Goal: Task Accomplishment & Management: Complete application form

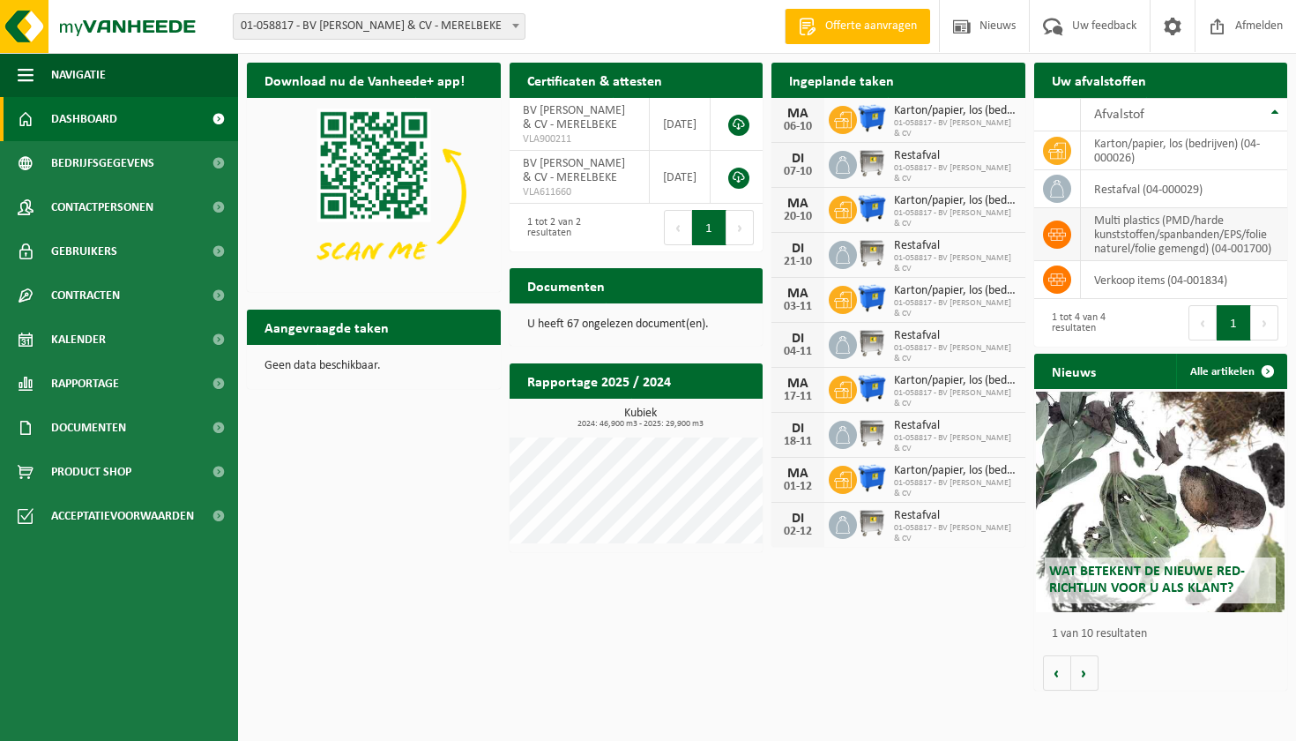
click at [1125, 239] on td "multi plastics (PMD/harde kunststoffen/spanbanden/EPS/folie naturel/folie gemen…" at bounding box center [1184, 234] width 207 height 53
click at [1056, 231] on icon at bounding box center [1058, 235] width 18 height 18
click at [90, 338] on span "Kalender" at bounding box center [78, 339] width 55 height 44
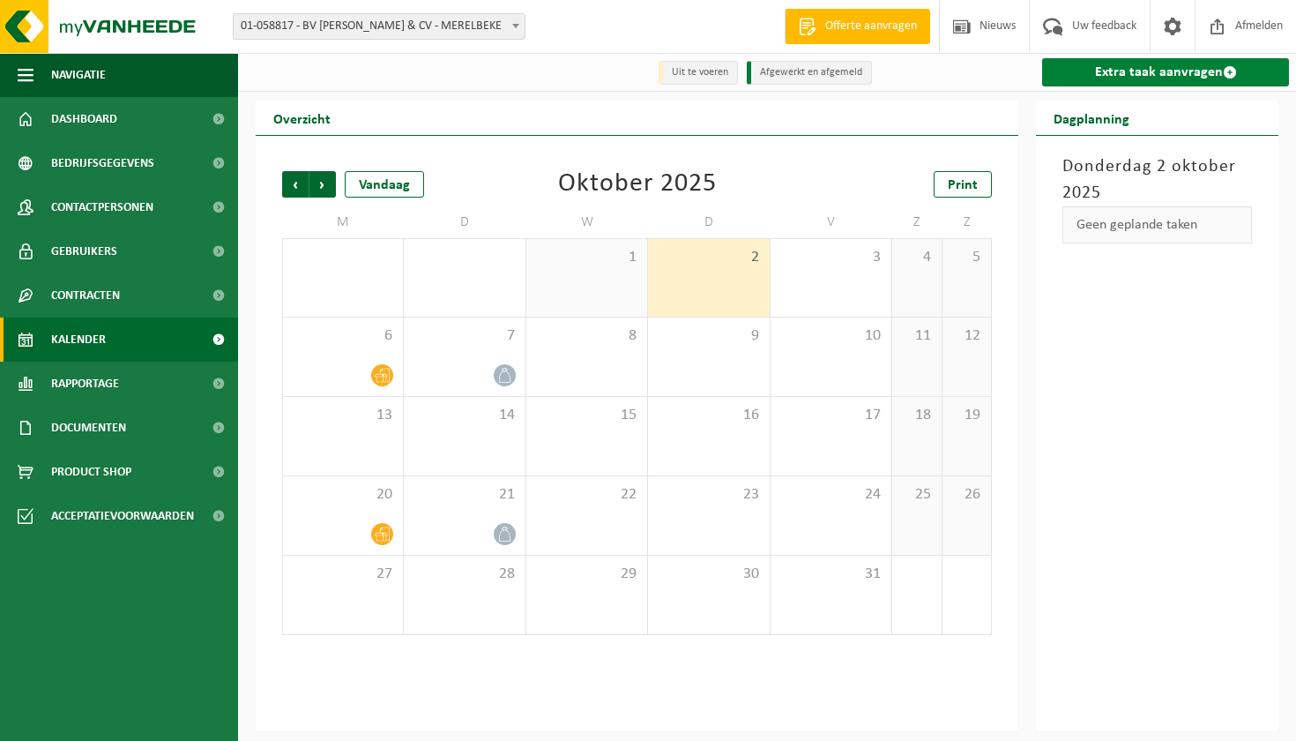
click at [1145, 76] on link "Extra taak aanvragen" at bounding box center [1165, 72] width 247 height 28
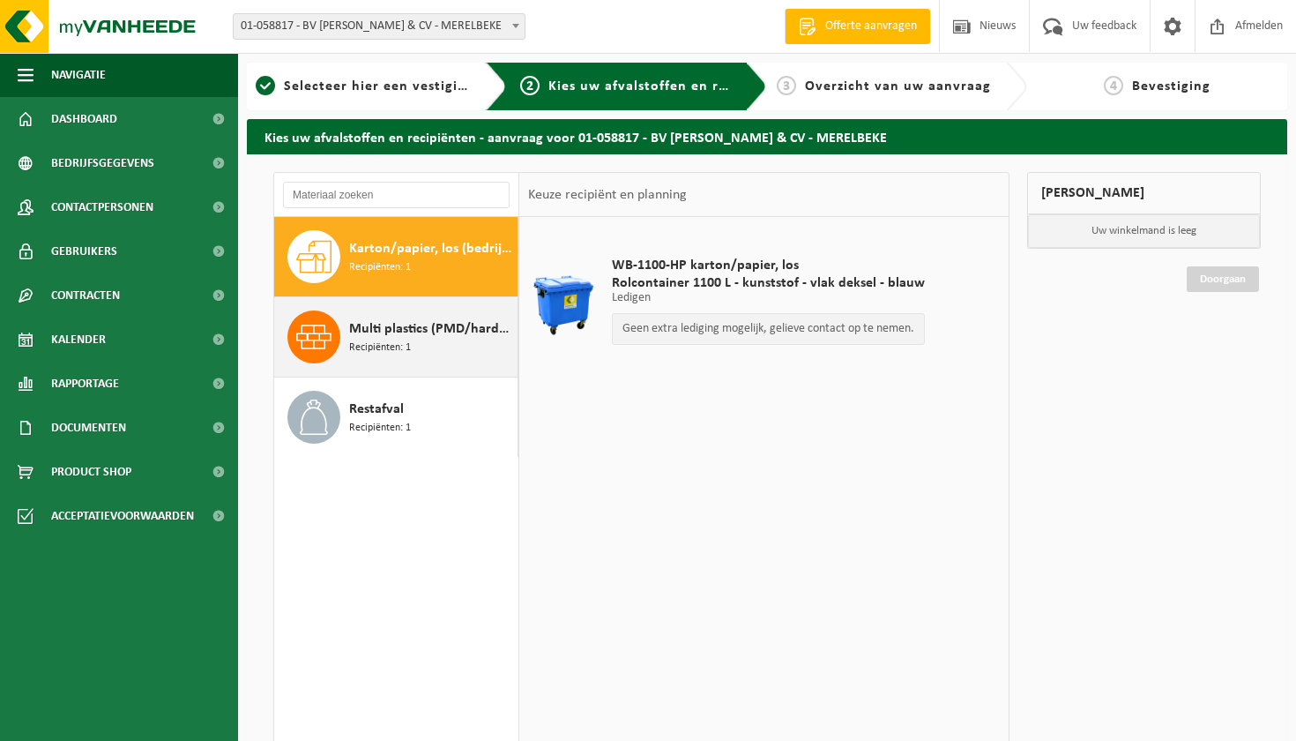
click at [388, 330] on span "Multi plastics (PMD/harde kunststoffen/spanbanden/EPS/folie naturel/folie gemen…" at bounding box center [431, 328] width 164 height 21
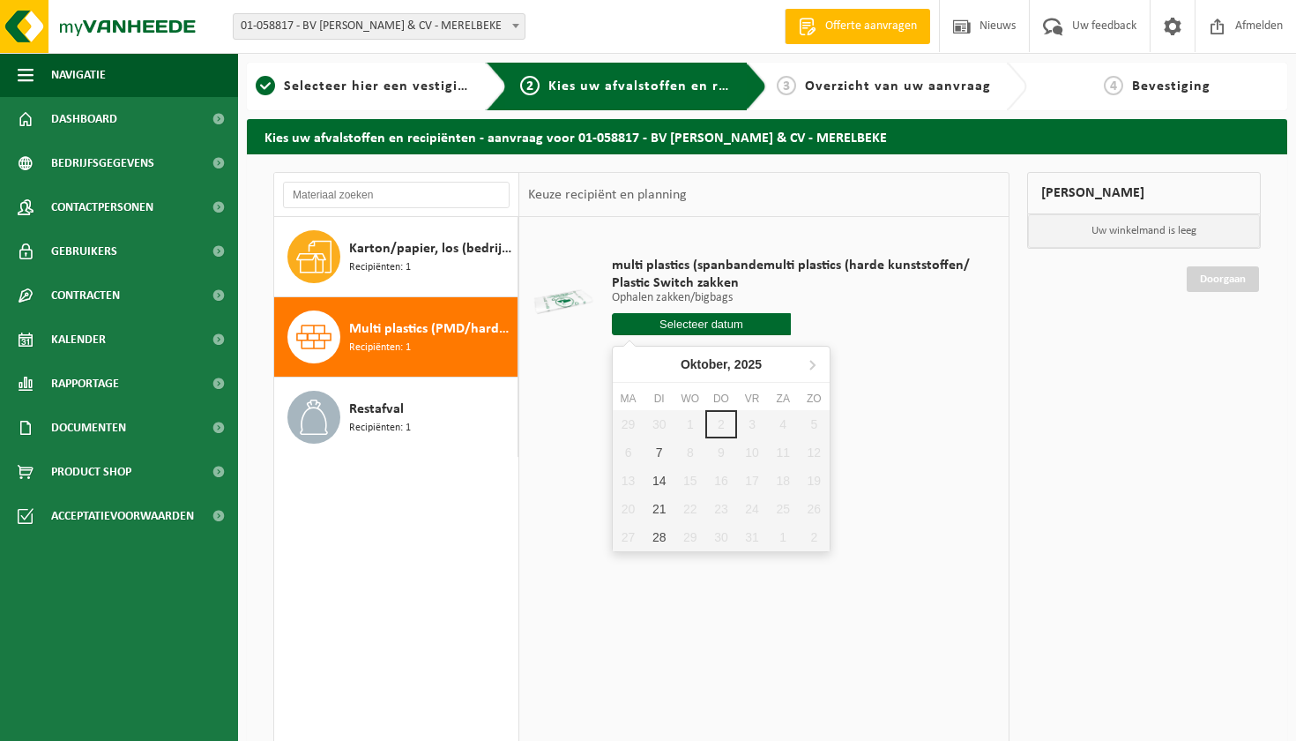
click at [706, 326] on input "text" at bounding box center [701, 324] width 179 height 22
click at [657, 448] on div "7" at bounding box center [659, 452] width 31 height 28
type input "Van [DATE]"
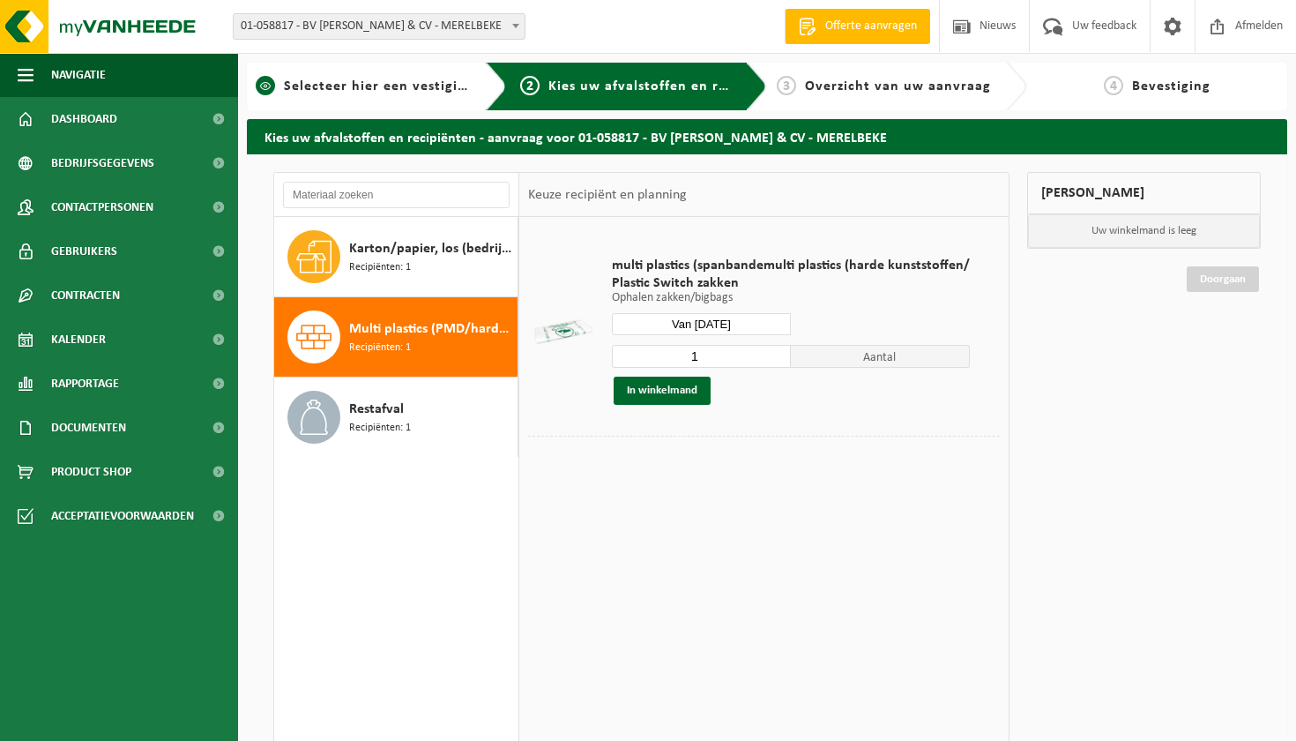
click at [405, 86] on span "Selecteer hier een vestiging" at bounding box center [379, 86] width 190 height 14
